Goal: Obtain resource: Download file/media

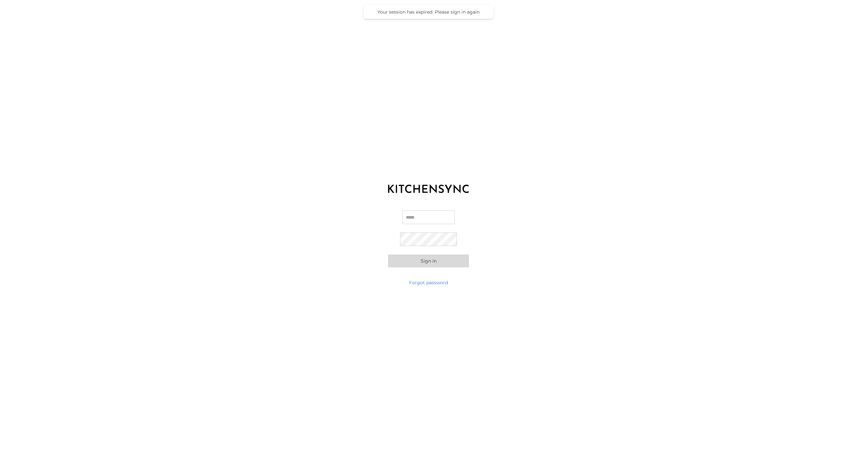
click at [420, 214] on input "Email" at bounding box center [429, 218] width 52 height 14
type input "**********"
click at [436, 261] on button "Sign in" at bounding box center [428, 261] width 81 height 13
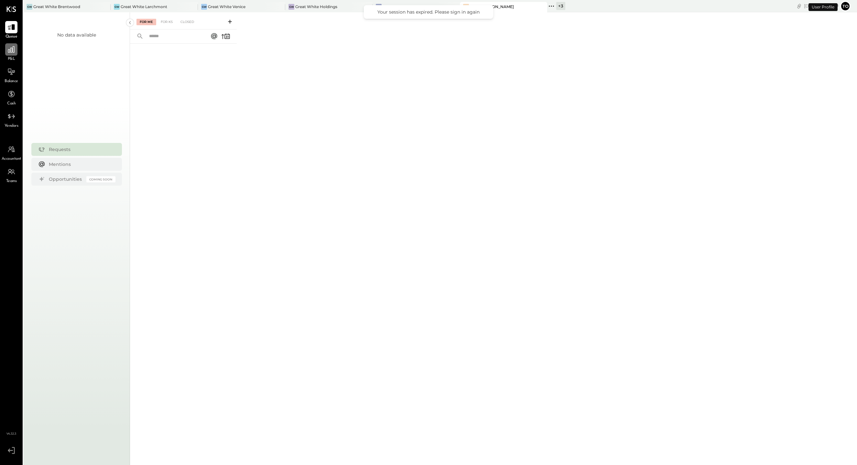
click at [14, 45] on icon at bounding box center [11, 49] width 8 height 8
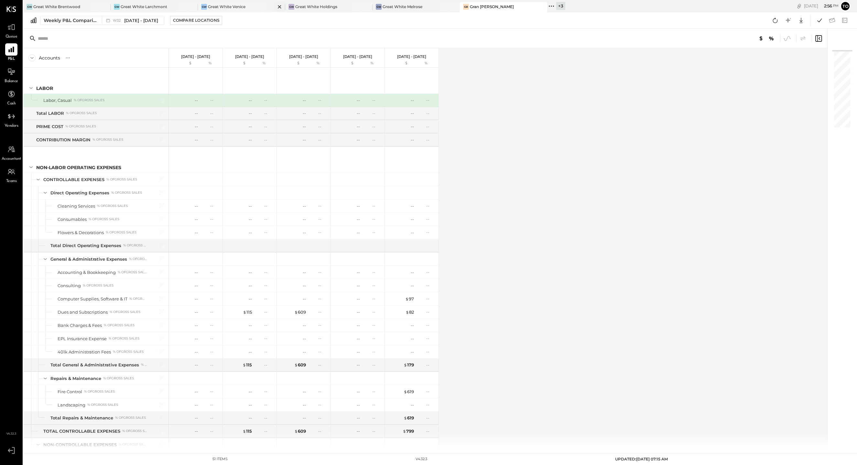
click at [229, 10] on div "GW Great White Venice" at bounding box center [241, 7] width 87 height 10
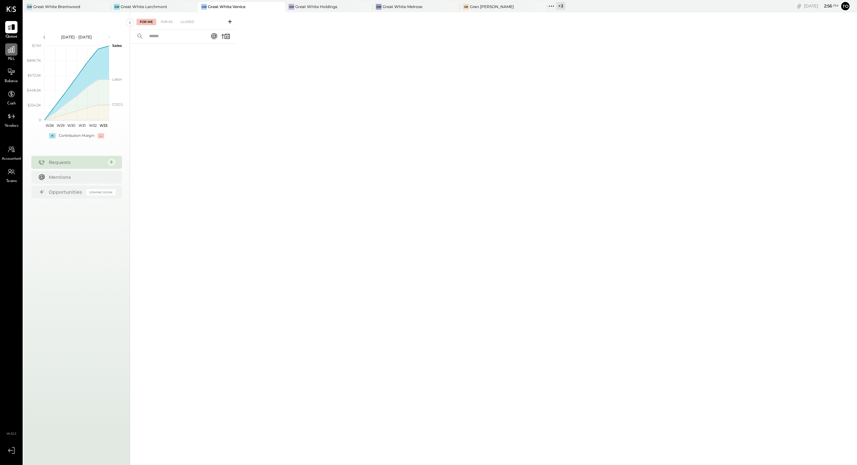
click at [17, 53] on div at bounding box center [11, 49] width 12 height 12
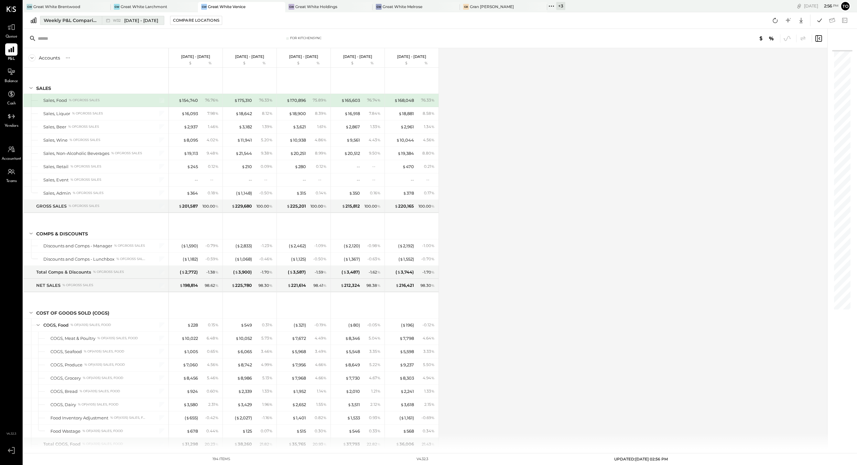
click at [75, 20] on div "Weekly P&L Comparison" at bounding box center [71, 20] width 54 height 6
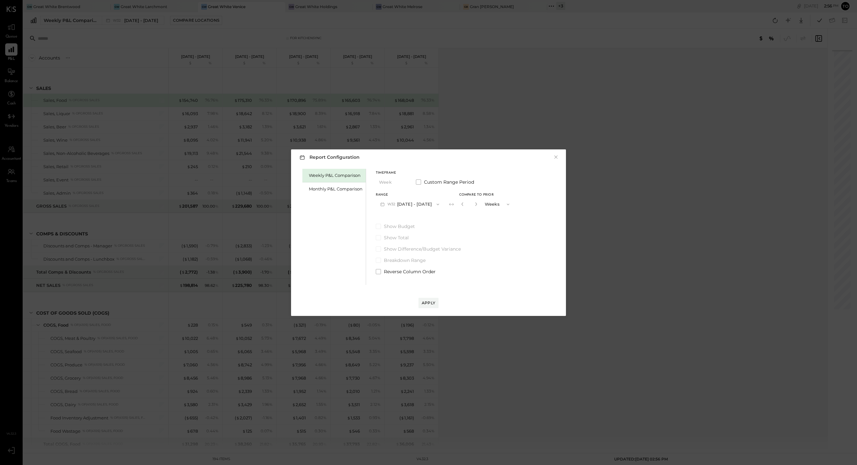
click at [487, 202] on button "Weeks" at bounding box center [498, 204] width 32 height 12
click at [331, 184] on div "Monthly P&L Comparison" at bounding box center [334, 189] width 63 height 14
click at [453, 204] on div "Compare" at bounding box center [462, 204] width 21 height 6
click at [475, 204] on icon "button" at bounding box center [477, 204] width 4 height 4
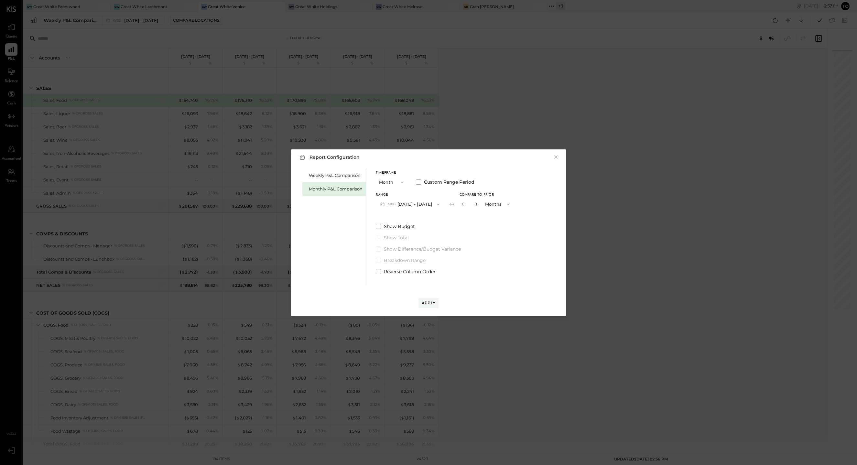
click at [475, 204] on icon "button" at bounding box center [477, 204] width 4 height 4
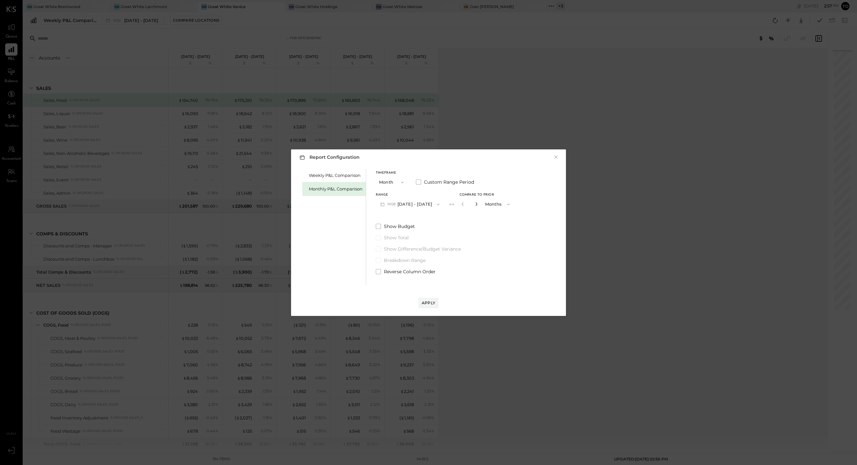
type input "*"
click at [427, 302] on div "Apply" at bounding box center [429, 303] width 14 height 6
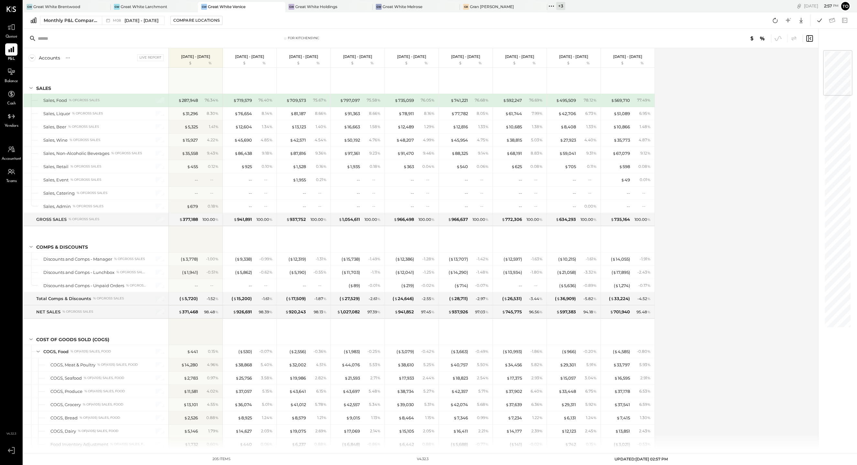
click at [799, 37] on div at bounding box center [637, 38] width 351 height 8
click at [798, 37] on icon at bounding box center [794, 39] width 8 height 8
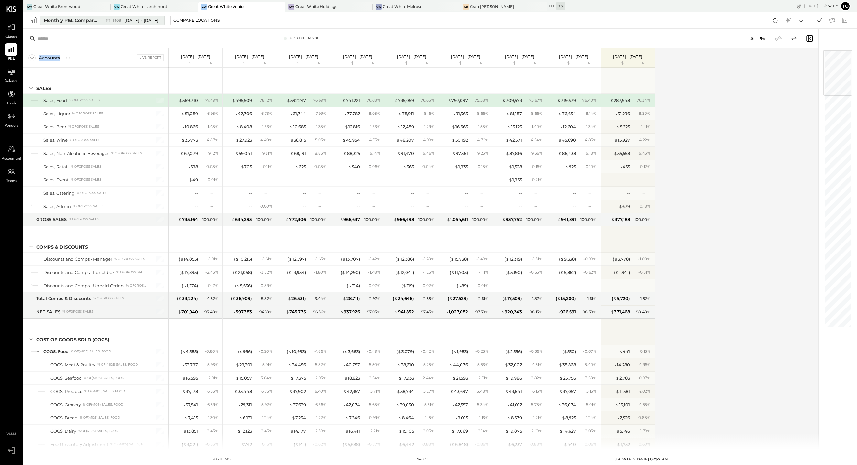
click at [105, 19] on icon at bounding box center [108, 20] width 6 height 6
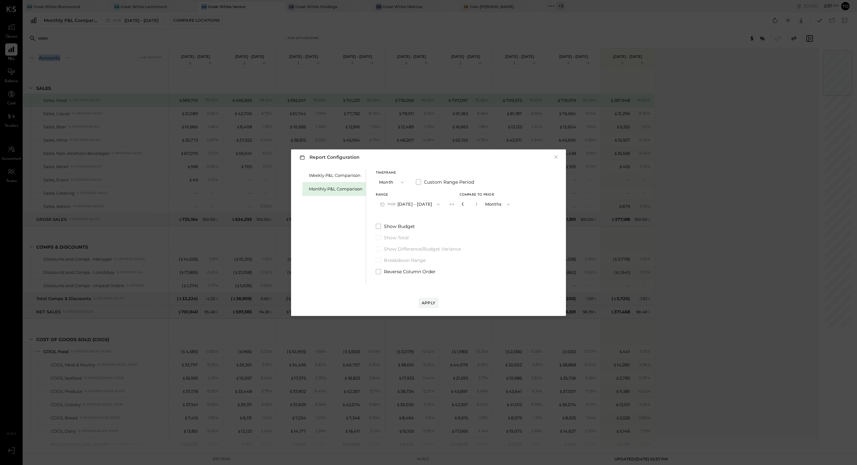
click at [461, 202] on icon "button" at bounding box center [463, 204] width 4 height 4
type input "*"
drag, startPoint x: 400, startPoint y: 272, endPoint x: 404, endPoint y: 273, distance: 4.5
click at [400, 272] on span "Reverse Column Order" at bounding box center [410, 272] width 52 height 6
click at [434, 308] on div "Report Configuration × Weekly P&L Comparison Monthly P&L Comparison Timeframe M…" at bounding box center [428, 232] width 275 height 167
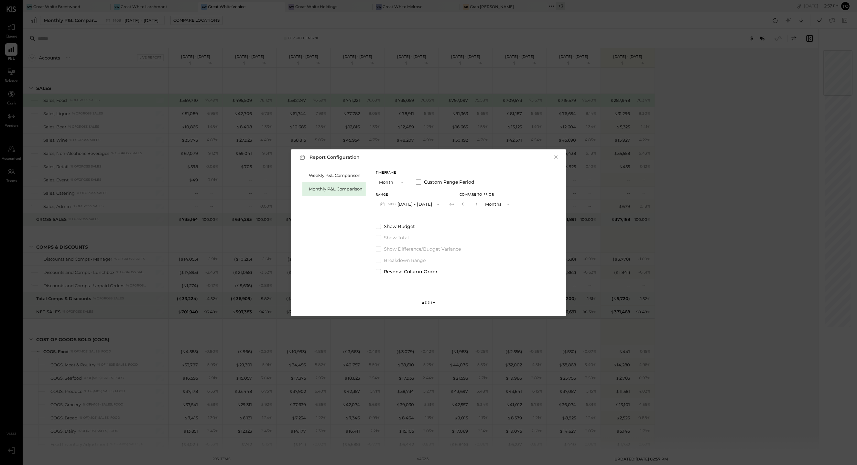
click at [433, 304] on div "Apply" at bounding box center [429, 303] width 14 height 6
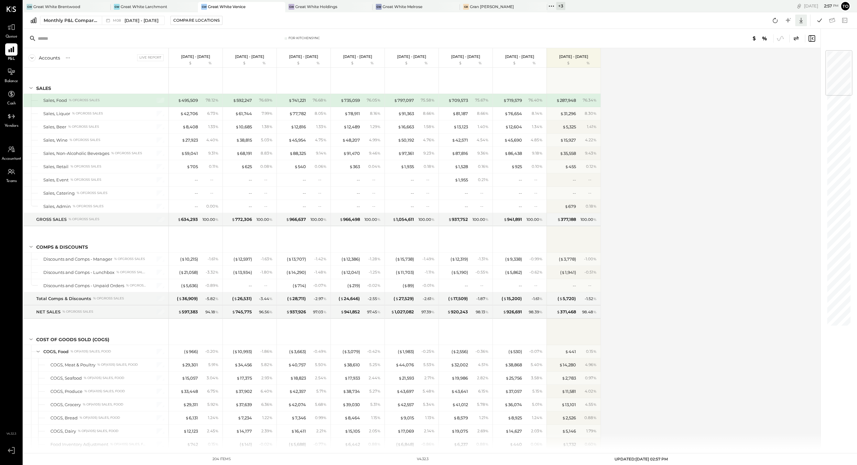
click at [804, 20] on icon at bounding box center [801, 20] width 8 height 8
click at [770, 60] on div "Excel" at bounding box center [782, 58] width 52 height 14
click at [158, 4] on div "Great White Larchmont" at bounding box center [144, 7] width 47 height 6
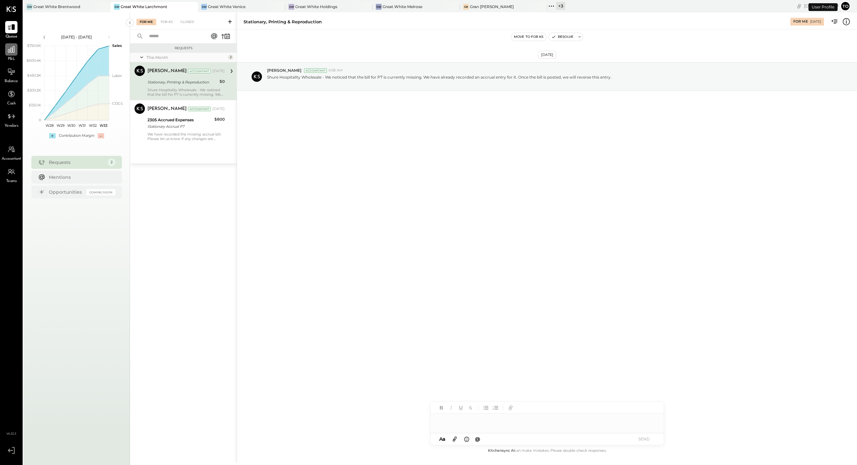
click at [11, 55] on div at bounding box center [11, 49] width 12 height 12
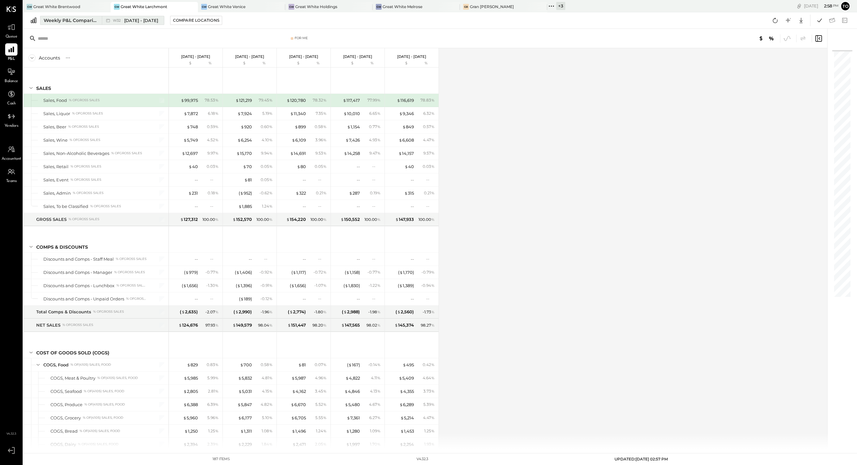
click at [83, 19] on div "Weekly P&L Comparison" at bounding box center [71, 20] width 54 height 6
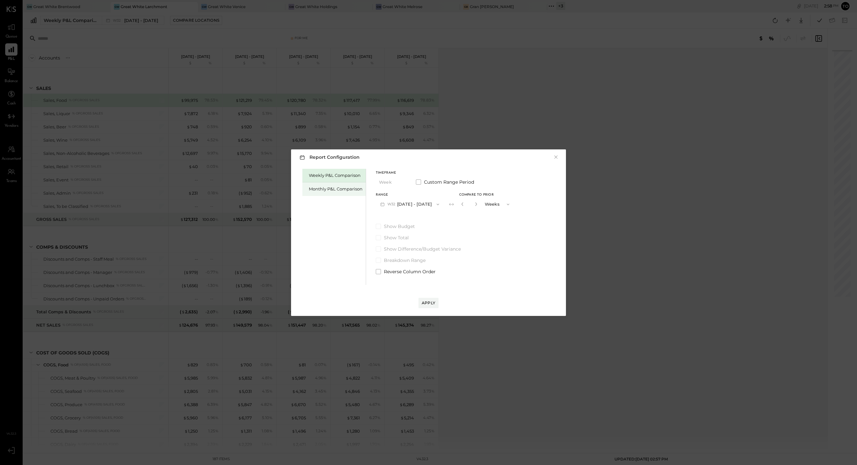
click at [326, 190] on div "Monthly P&L Comparison" at bounding box center [336, 189] width 54 height 6
click at [436, 206] on icon "button" at bounding box center [438, 204] width 5 height 5
click at [436, 203] on div "M08 [DATE] - [DATE]" at bounding box center [413, 206] width 74 height 14
click at [460, 207] on div "Range M08 [DATE] - [DATE] Compare" at bounding box center [426, 201] width 100 height 17
click at [460, 206] on div "Compare" at bounding box center [462, 204] width 21 height 6
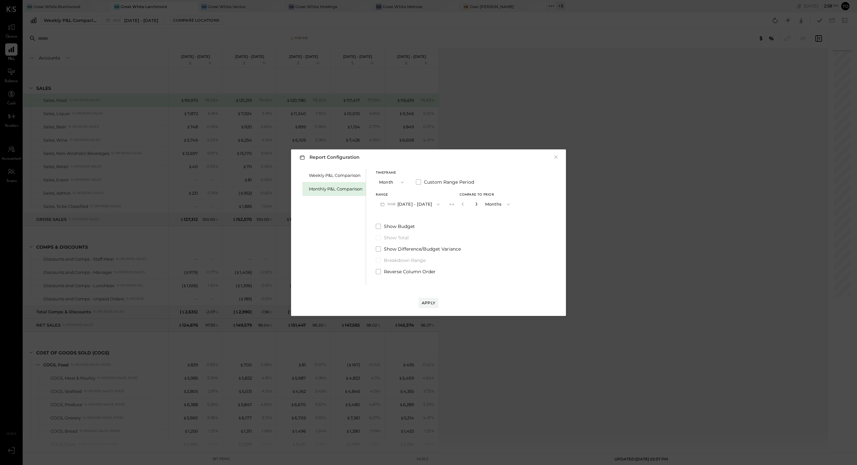
click at [475, 205] on icon "button" at bounding box center [477, 204] width 4 height 4
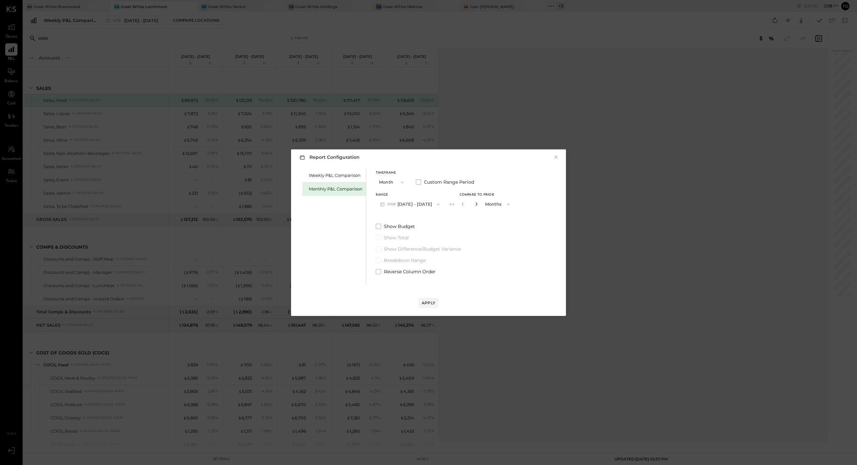
click at [475, 205] on icon "button" at bounding box center [477, 204] width 4 height 4
type input "*"
click at [410, 273] on span "Reverse Column Order" at bounding box center [410, 272] width 52 height 6
click at [433, 298] on button "Apply" at bounding box center [429, 303] width 20 height 10
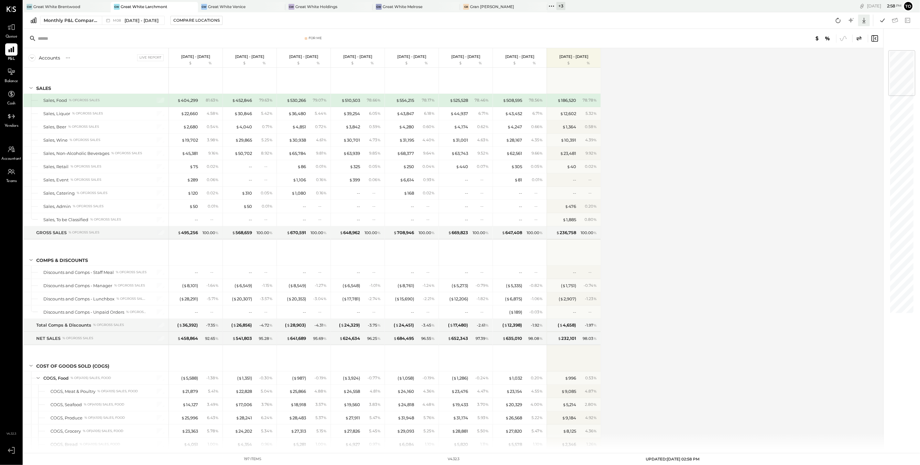
click at [857, 21] on icon at bounding box center [864, 20] width 8 height 8
click at [835, 58] on div "Excel" at bounding box center [844, 58] width 52 height 14
click at [401, 6] on div "Great White Melrose" at bounding box center [403, 7] width 40 height 6
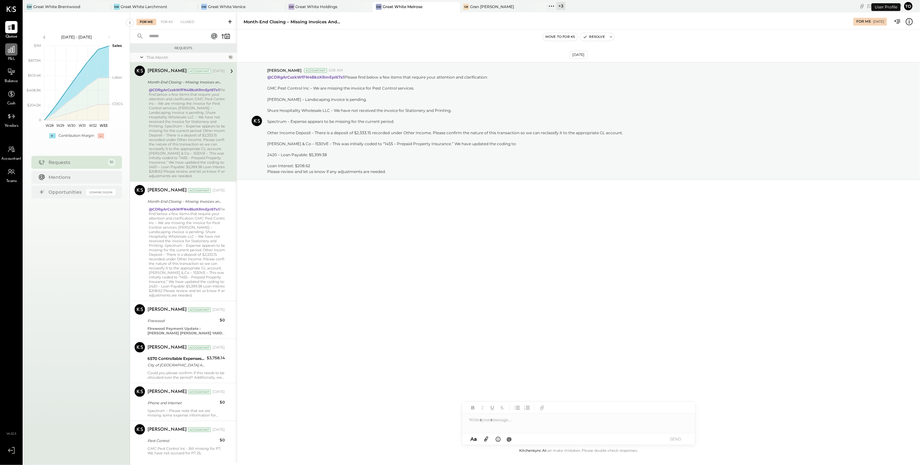
click at [12, 55] on div at bounding box center [11, 49] width 12 height 12
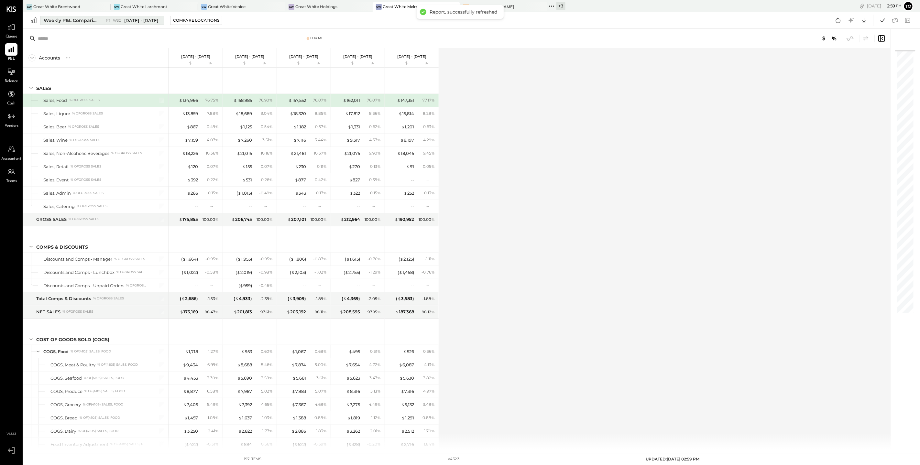
click at [128, 24] on div "W32 [DATE] - [DATE]" at bounding box center [131, 20] width 59 height 8
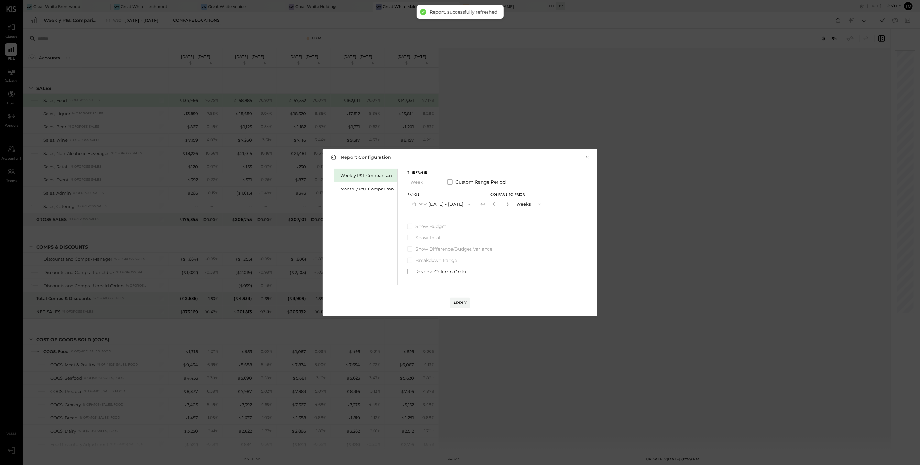
click at [506, 205] on icon "button" at bounding box center [508, 204] width 4 height 4
type input "*"
click at [445, 273] on span "Reverse Column Order" at bounding box center [441, 272] width 52 height 6
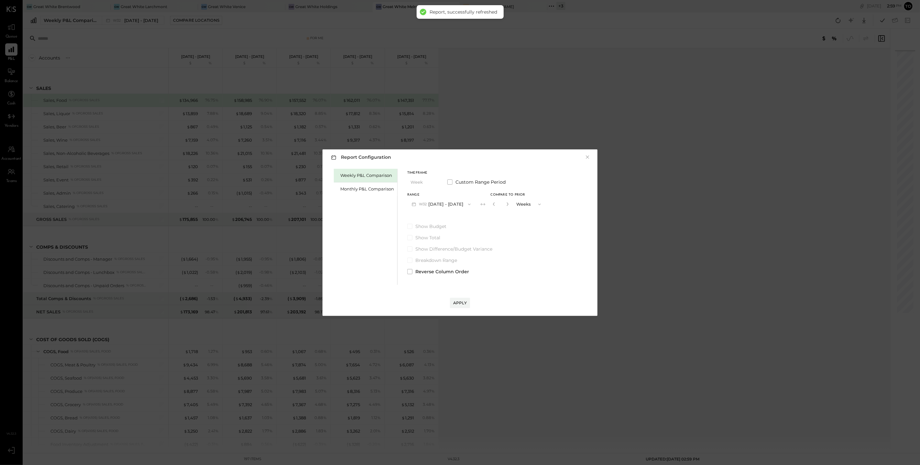
click at [461, 297] on div "Apply" at bounding box center [460, 296] width 262 height 23
click at [461, 300] on button "Apply" at bounding box center [460, 303] width 20 height 10
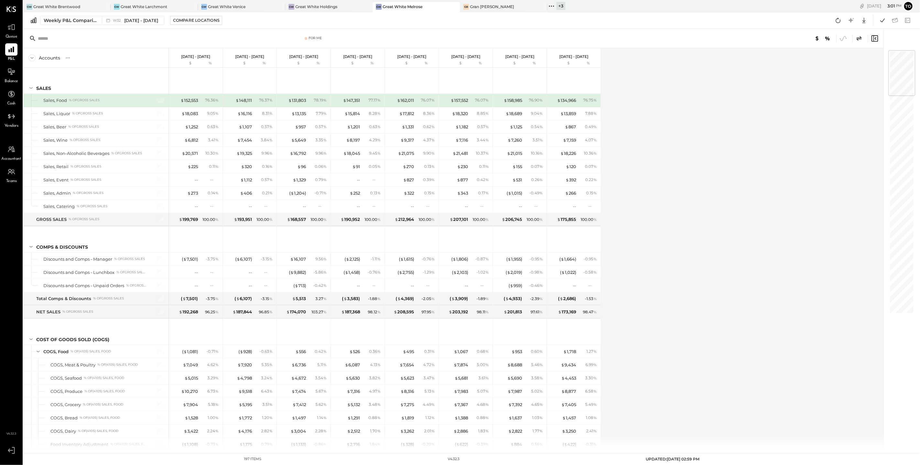
click at [733, 14] on div "Weekly P&L Comparison W32 [DATE] - [DATE] Compare Locations Google Sheets Excel" at bounding box center [471, 20] width 897 height 17
click at [118, 20] on span "W32" at bounding box center [118, 21] width 10 height 4
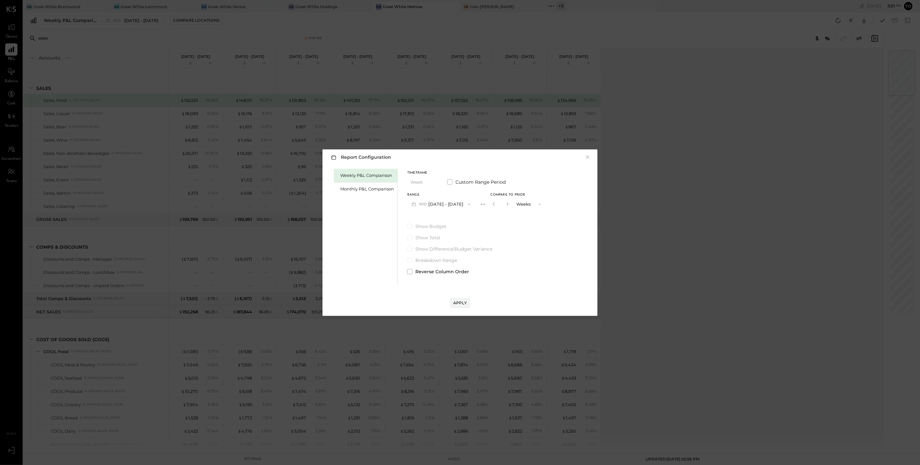
click at [522, 202] on button "Weeks" at bounding box center [529, 204] width 32 height 12
drag, startPoint x: 394, startPoint y: 192, endPoint x: 390, endPoint y: 191, distance: 4.4
click at [394, 192] on div "Monthly P&L Comparison" at bounding box center [365, 189] width 63 height 14
click at [458, 204] on button "M08 [DATE] - [DATE]" at bounding box center [441, 204] width 68 height 12
drag, startPoint x: 444, startPoint y: 217, endPoint x: 456, endPoint y: 215, distance: 11.8
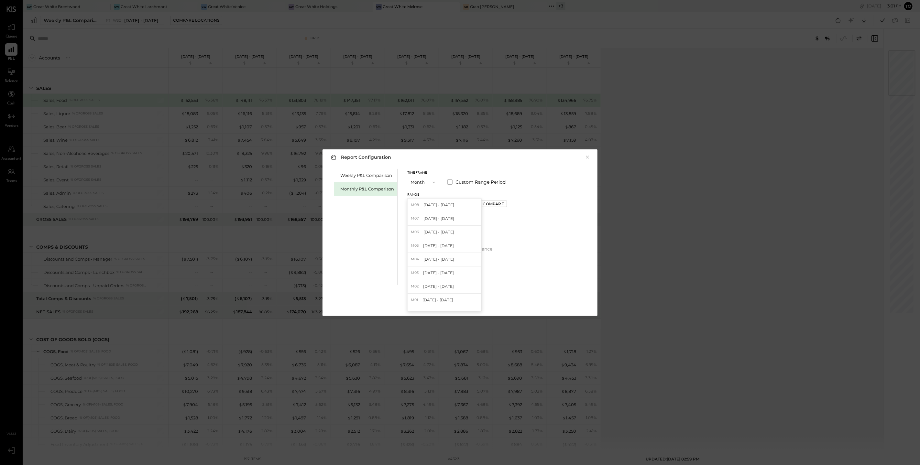
click at [444, 217] on span "[DATE] - [DATE]" at bounding box center [439, 219] width 31 height 6
click at [455, 203] on button "M07 [DATE] - [DATE]" at bounding box center [441, 204] width 68 height 12
click at [445, 211] on div "M08 [DATE] - [DATE]" at bounding box center [445, 206] width 74 height 14
click at [485, 206] on button "Compare" at bounding box center [493, 204] width 27 height 6
click at [509, 205] on div "*" at bounding box center [508, 204] width 35 height 12
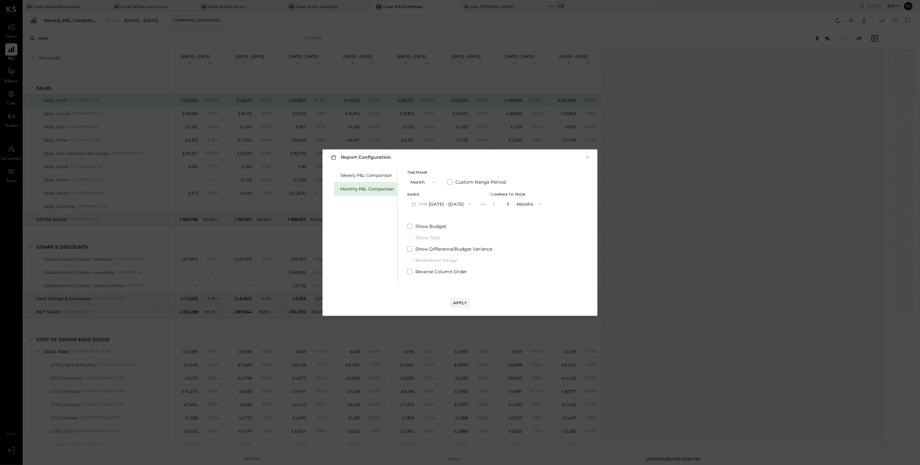
click at [506, 204] on icon "button" at bounding box center [508, 204] width 4 height 4
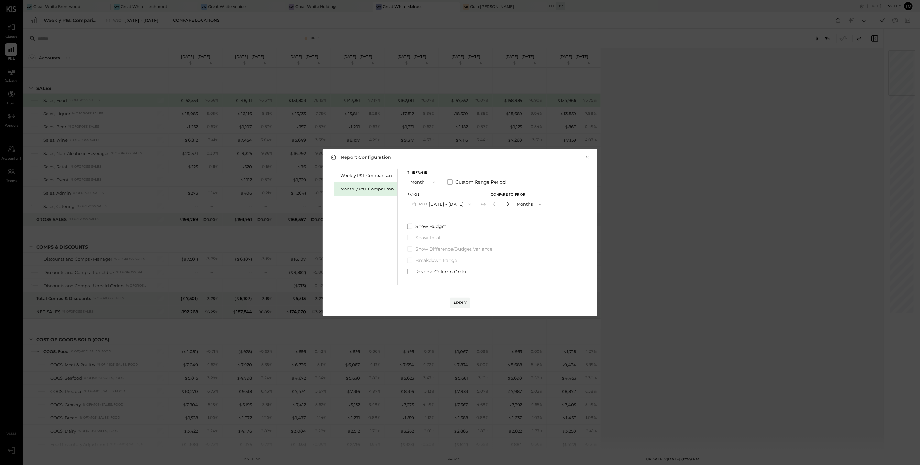
click at [506, 204] on icon "button" at bounding box center [508, 204] width 4 height 4
type input "*"
click at [441, 274] on span "Reverse Column Order" at bounding box center [441, 272] width 52 height 6
drag, startPoint x: 456, startPoint y: 294, endPoint x: 460, endPoint y: 299, distance: 6.7
click at [456, 294] on div "Apply" at bounding box center [460, 296] width 262 height 23
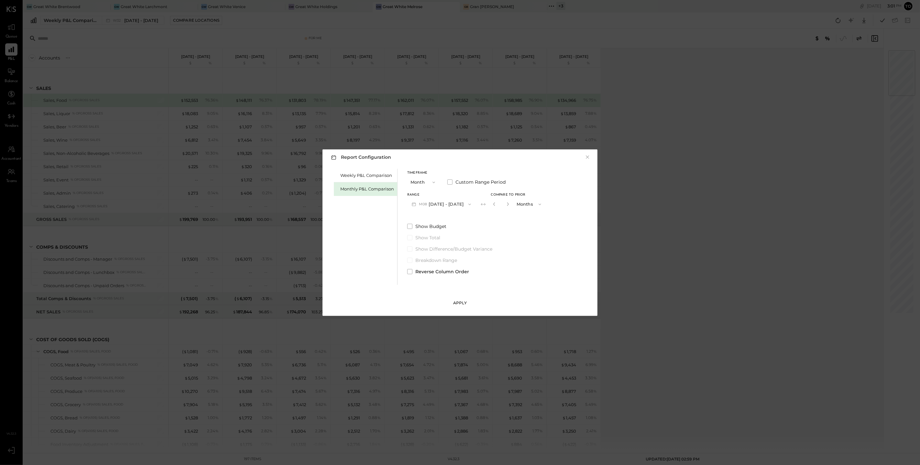
click at [460, 299] on button "Apply" at bounding box center [460, 303] width 20 height 10
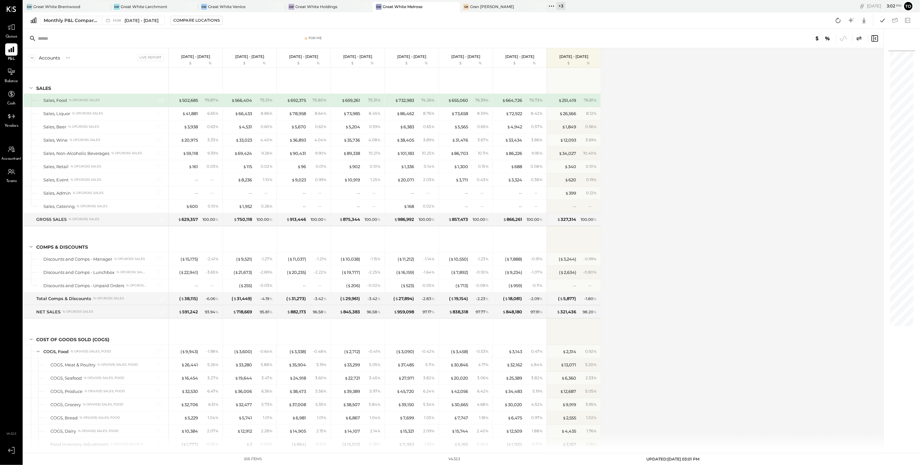
click at [722, 26] on div "Monthly P&L Comparison M08 [DATE] - [DATE] Compare Locations Google Sheets Excel" at bounding box center [471, 20] width 897 height 17
click at [857, 22] on icon at bounding box center [864, 20] width 8 height 8
click at [837, 54] on div "Excel" at bounding box center [844, 58] width 52 height 14
click at [673, 22] on div "Monthly P&L Comparison M08 [DATE] - [DATE] Compare Locations CSV Google Sheets …" at bounding box center [471, 20] width 897 height 17
click at [80, 9] on div "Great White Brentwood" at bounding box center [56, 7] width 47 height 6
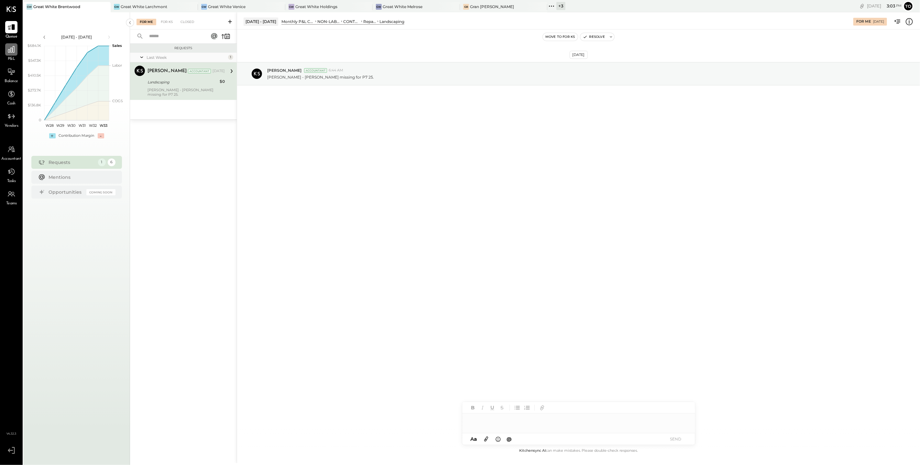
click at [14, 51] on icon at bounding box center [11, 49] width 6 height 6
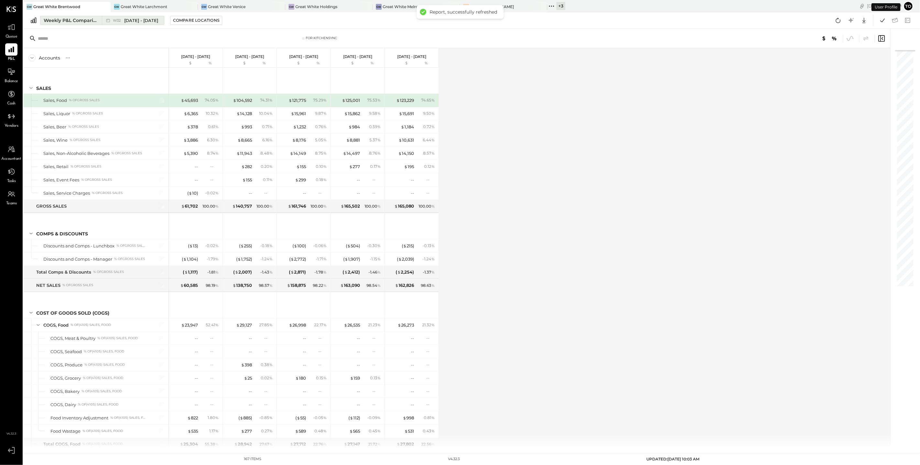
click at [77, 22] on div "Weekly P&L Comparison" at bounding box center [71, 20] width 54 height 6
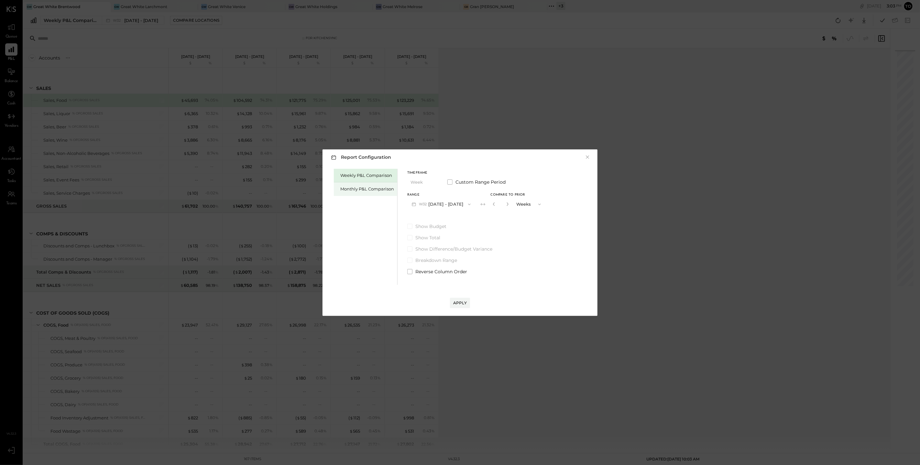
click at [362, 190] on div "Monthly P&L Comparison" at bounding box center [367, 189] width 54 height 6
click at [486, 207] on button "Compare" at bounding box center [493, 204] width 27 height 6
click at [443, 271] on span "Reverse Column Order" at bounding box center [441, 272] width 52 height 6
click at [506, 205] on icon "button" at bounding box center [508, 204] width 4 height 4
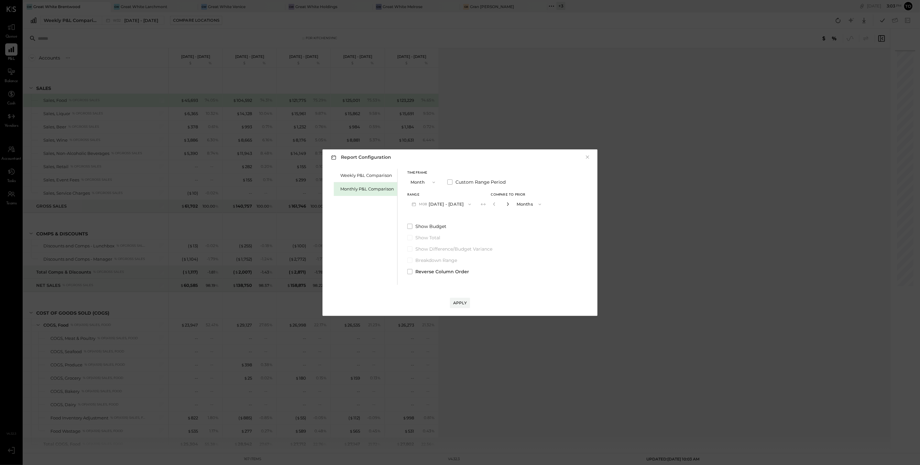
click at [506, 205] on icon "button" at bounding box center [508, 204] width 4 height 4
type input "*"
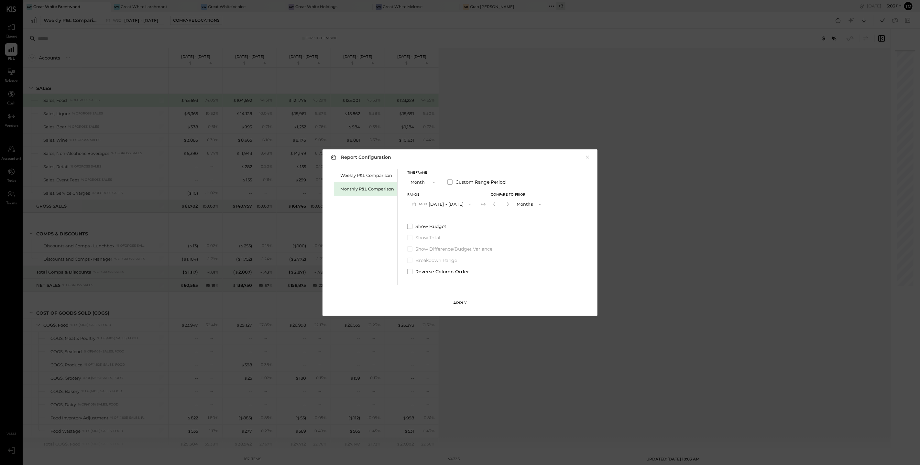
click at [457, 295] on div "Apply" at bounding box center [460, 296] width 262 height 23
click at [456, 299] on button "Apply" at bounding box center [460, 303] width 20 height 10
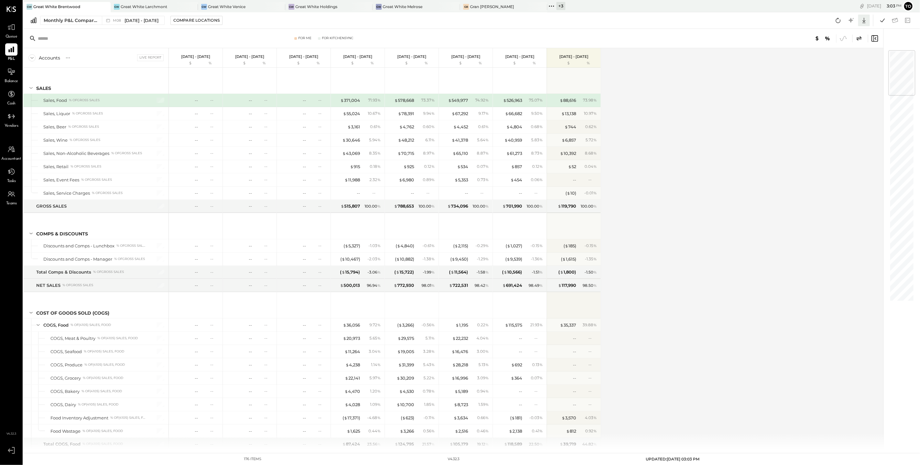
click at [857, 19] on icon at bounding box center [864, 20] width 8 height 8
click at [834, 55] on div "Excel" at bounding box center [844, 58] width 52 height 14
